Goal: Information Seeking & Learning: Find contact information

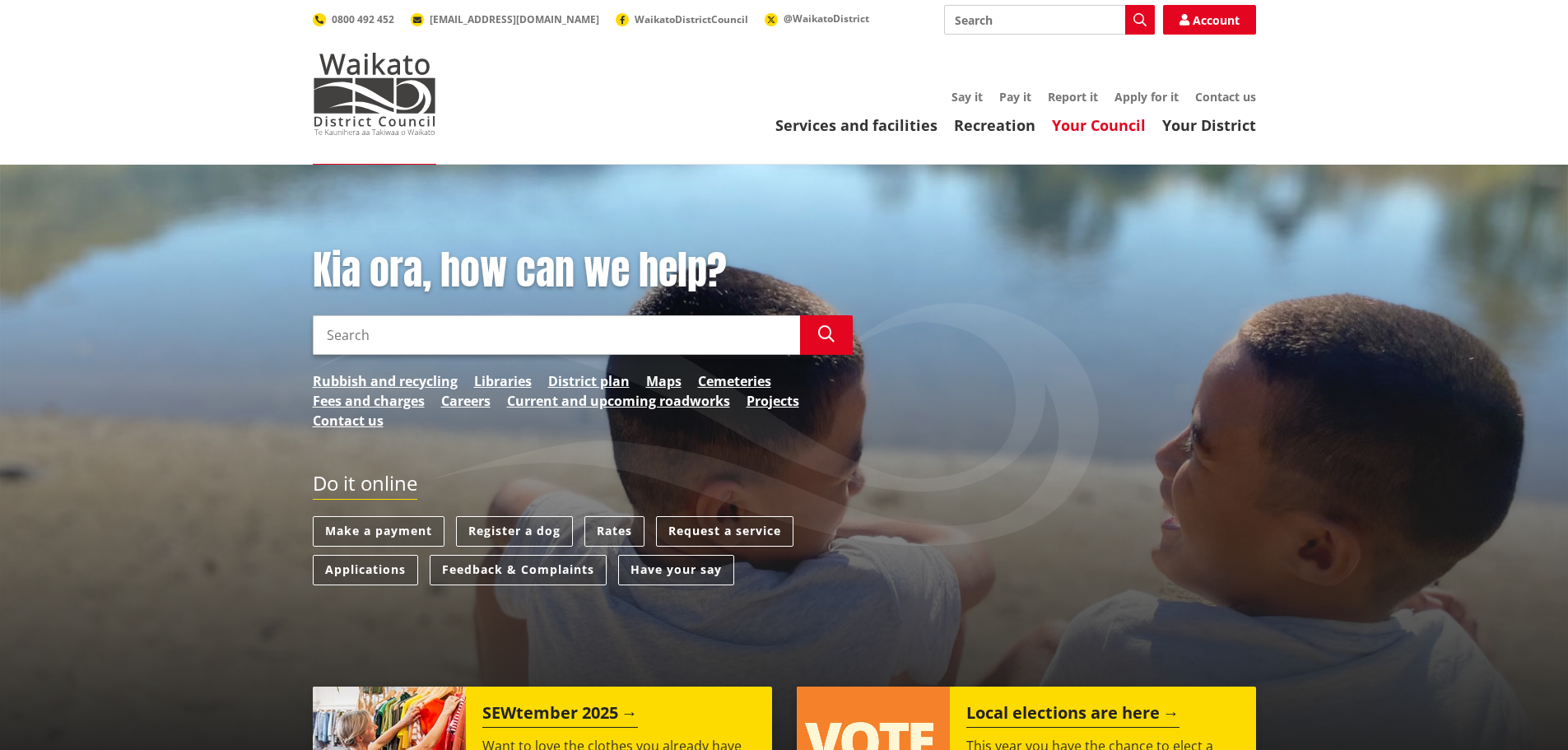
click at [1113, 124] on link "Your Council" at bounding box center [1099, 125] width 94 height 20
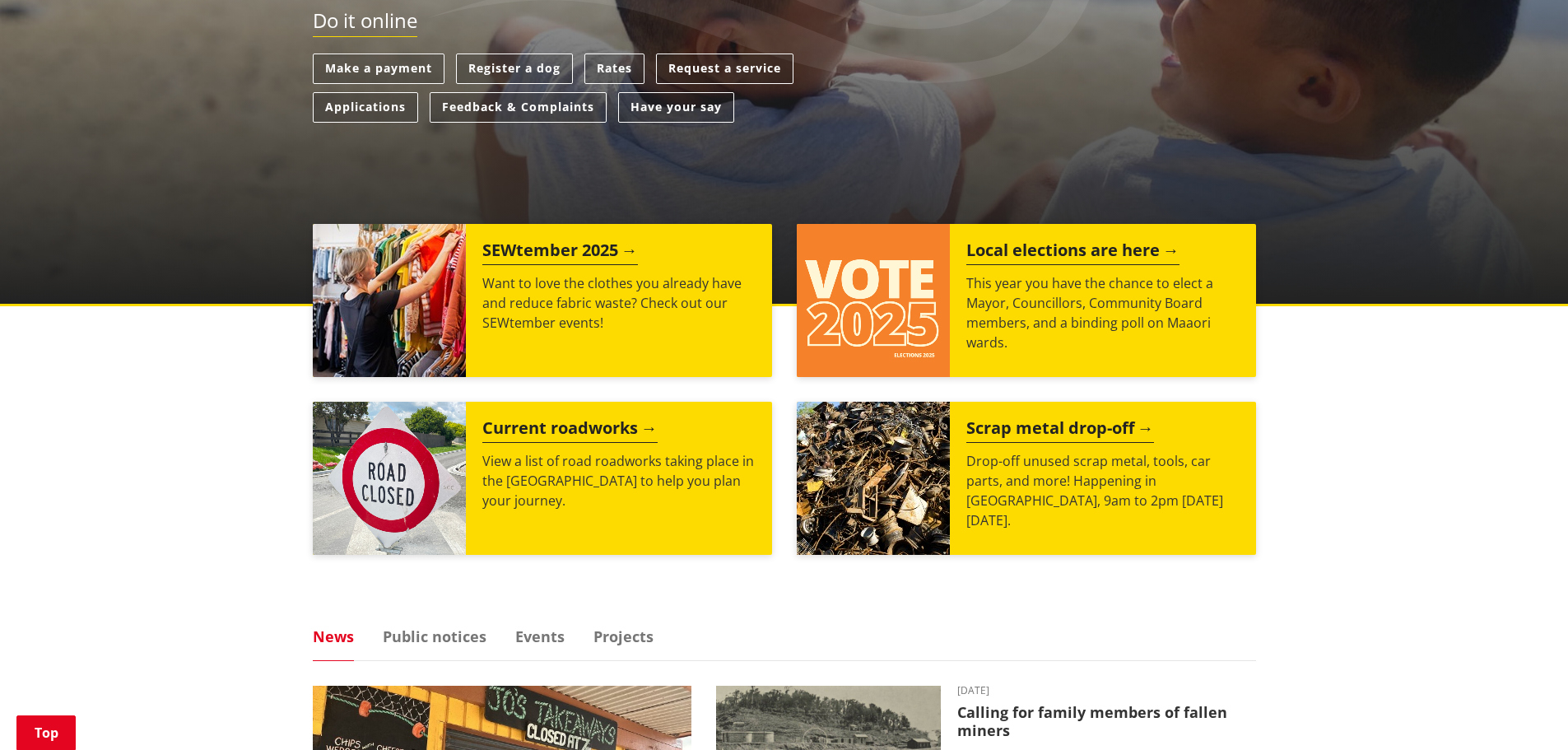
scroll to position [740, 0]
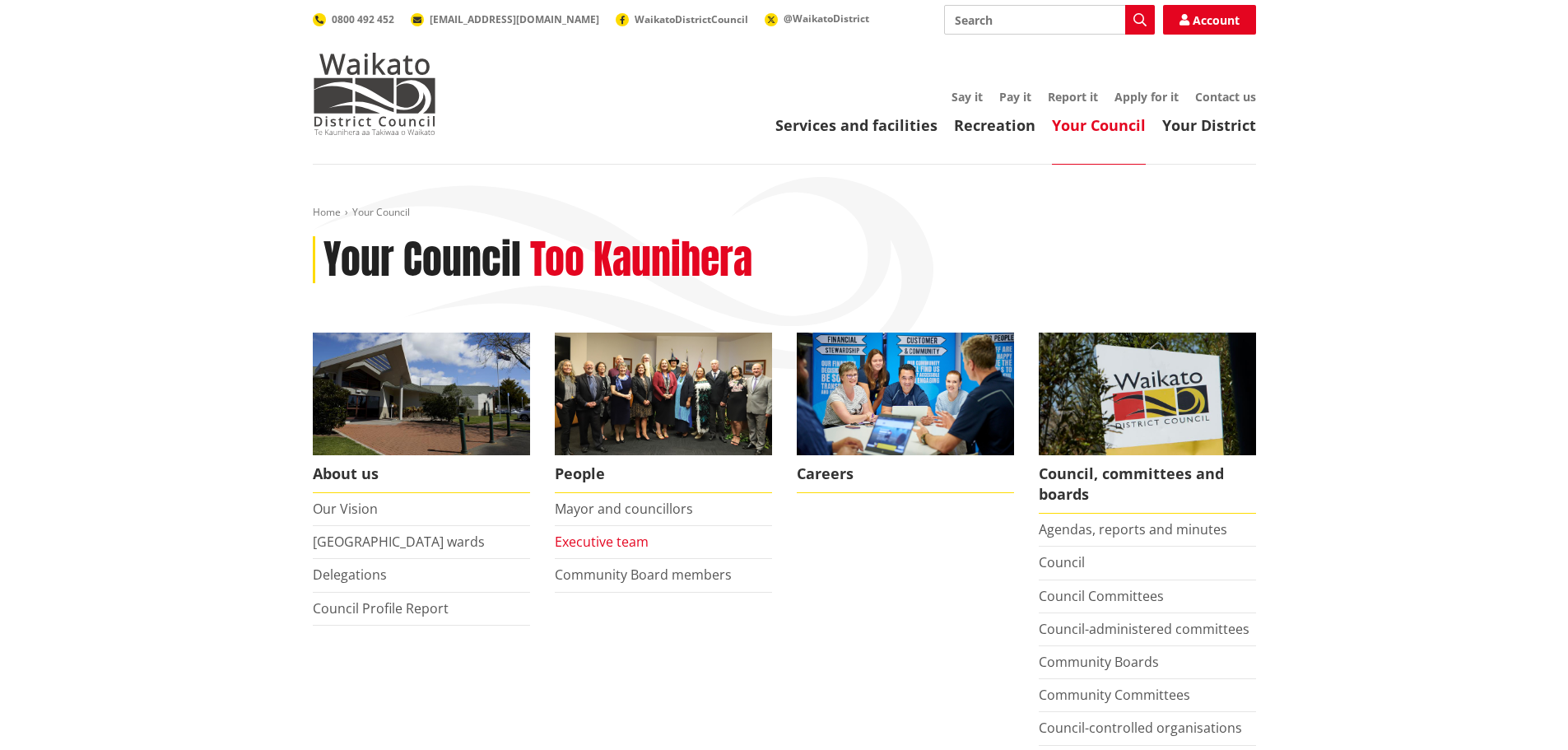
click at [614, 536] on link "Executive team" at bounding box center [602, 541] width 94 height 19
